Goal: Information Seeking & Learning: Learn about a topic

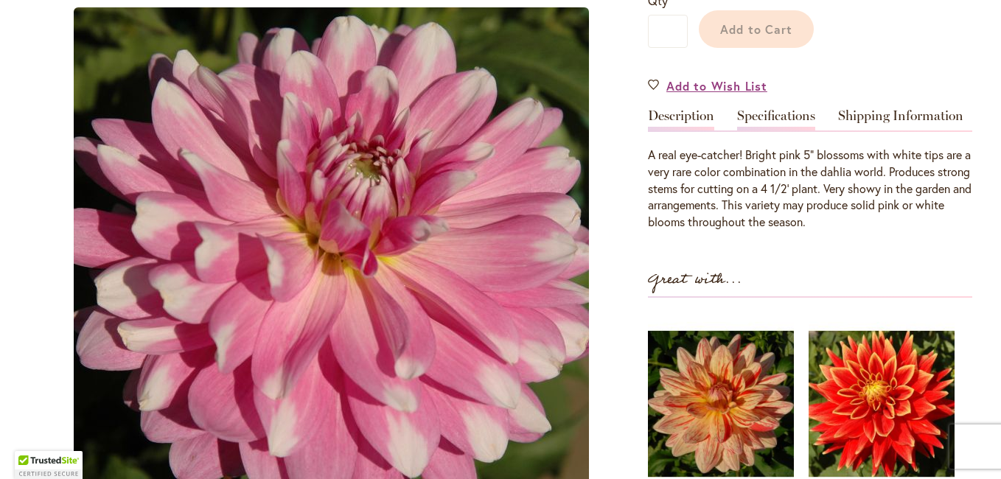
scroll to position [410, 0]
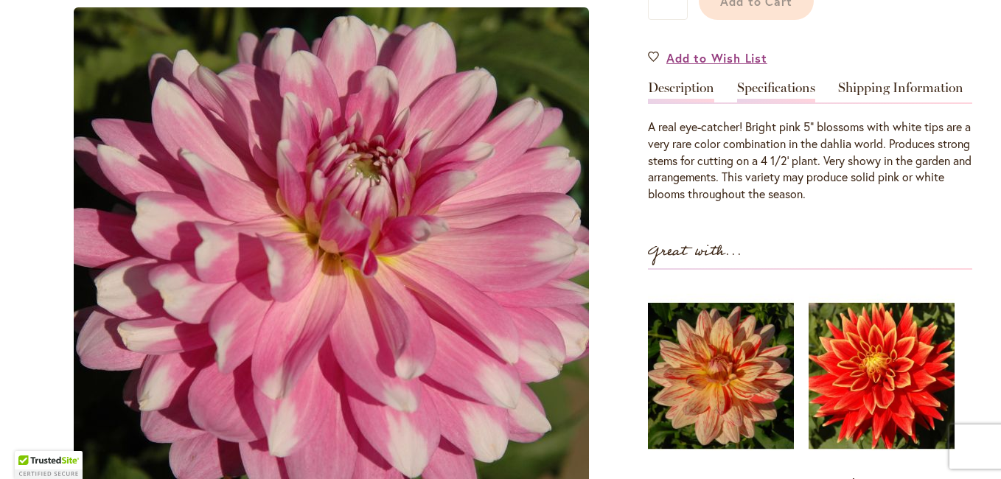
click at [775, 86] on link "Specifications" at bounding box center [776, 91] width 78 height 21
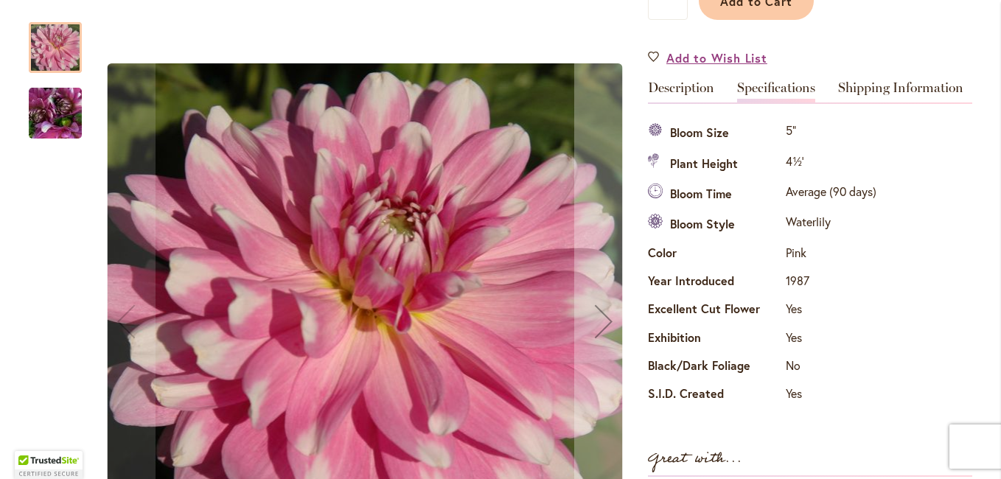
type input "**********"
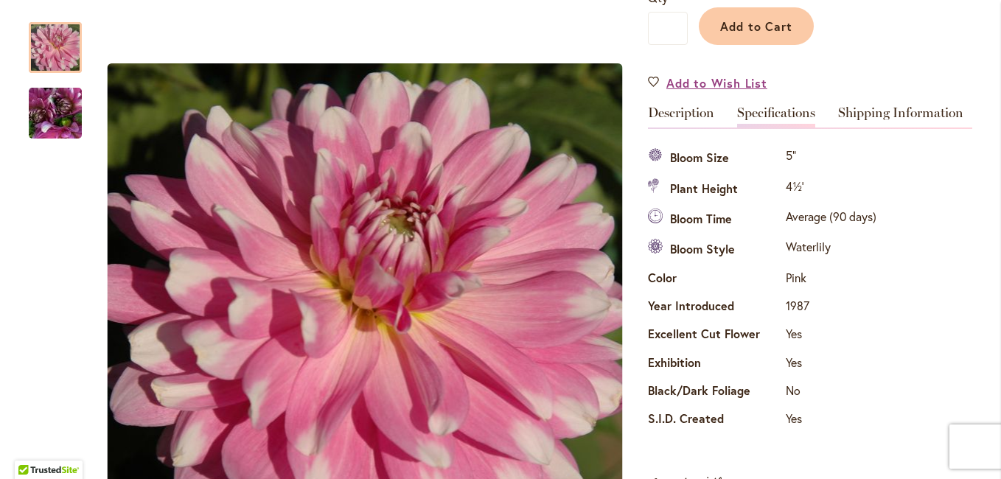
scroll to position [336, 0]
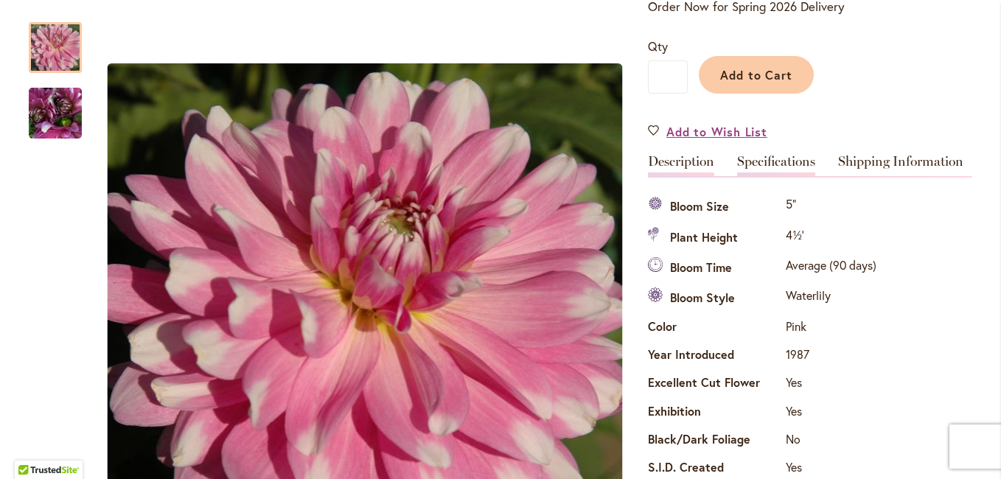
click at [664, 165] on link "Description" at bounding box center [681, 165] width 66 height 21
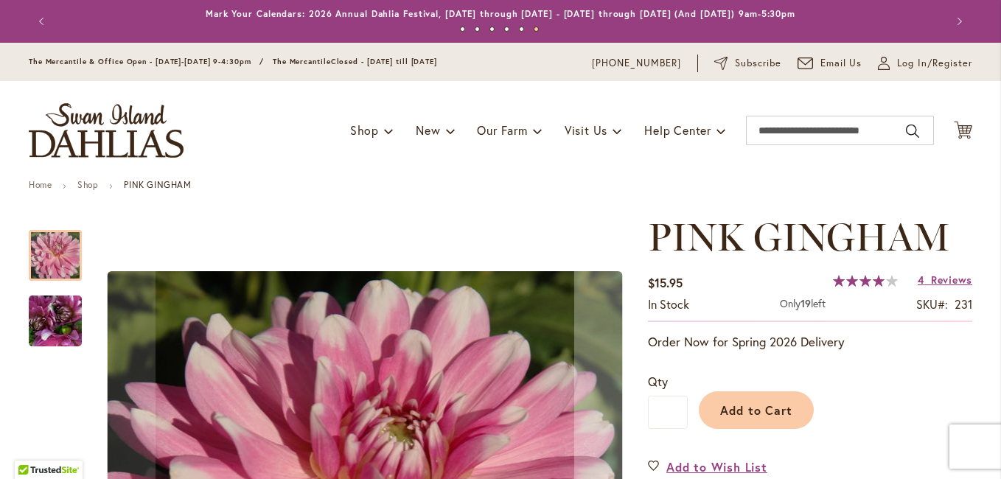
scroll to position [0, 0]
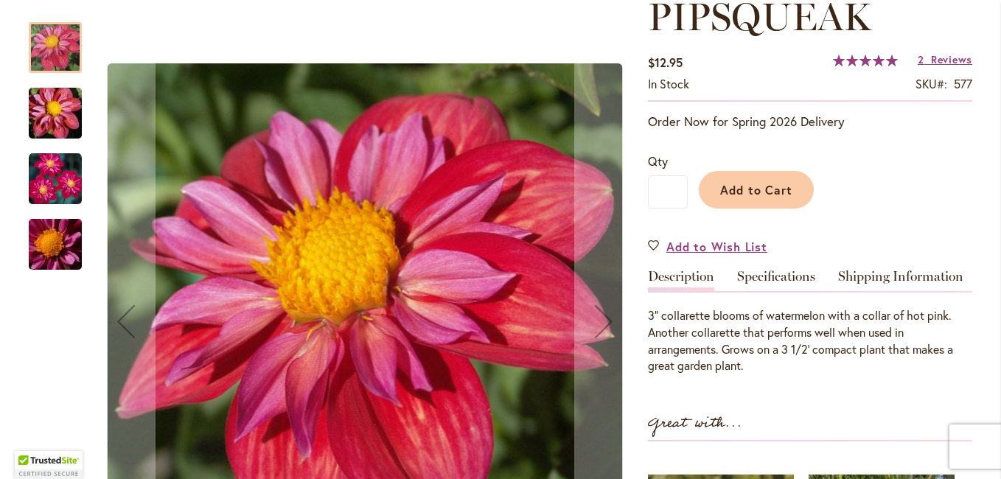
scroll to position [295, 0]
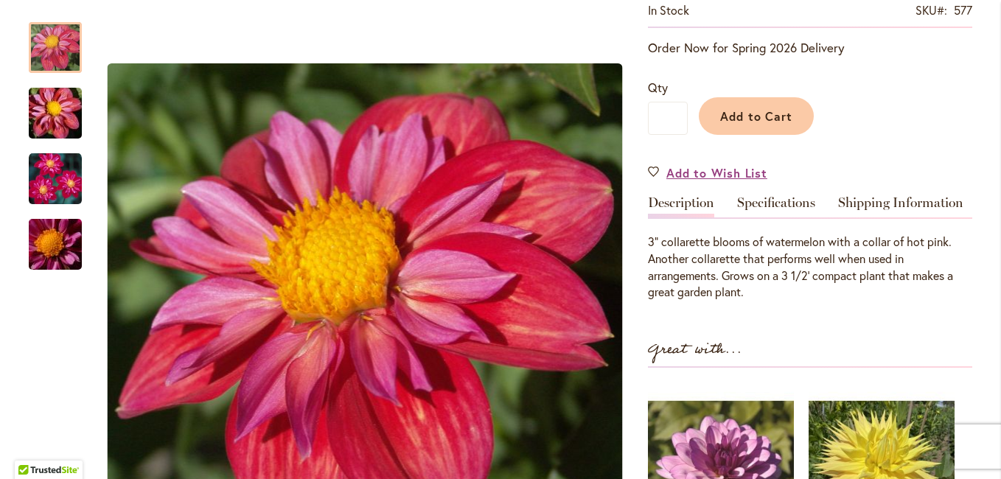
type input "**********"
drag, startPoint x: 704, startPoint y: 240, endPoint x: 656, endPoint y: 243, distance: 48.0
click at [656, 243] on div "3" collarette blooms of watermelon with a collar of hot pink. Another collarett…" at bounding box center [810, 267] width 324 height 67
copy div "collarette"
